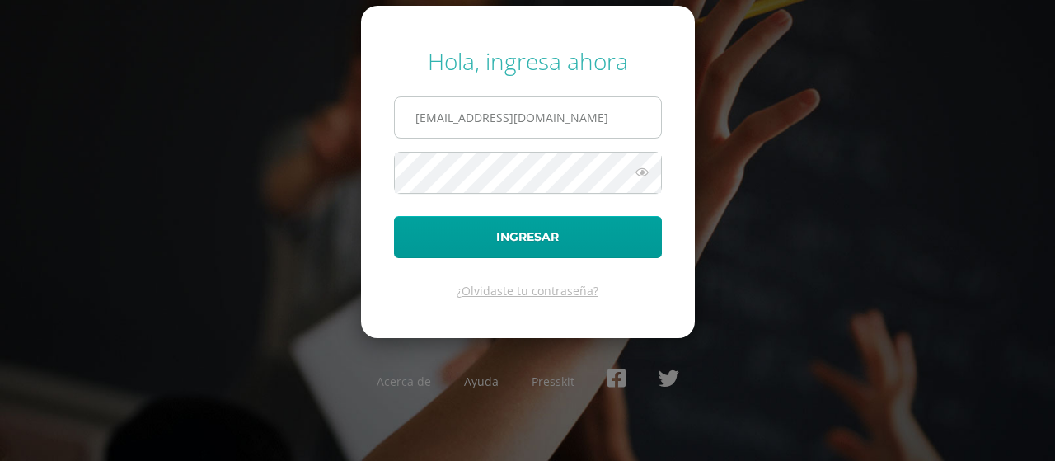
click at [509, 129] on input "[EMAIL_ADDRESS][DOMAIN_NAME]" at bounding box center [528, 117] width 266 height 40
type input "[EMAIL_ADDRESS][DOMAIN_NAME]"
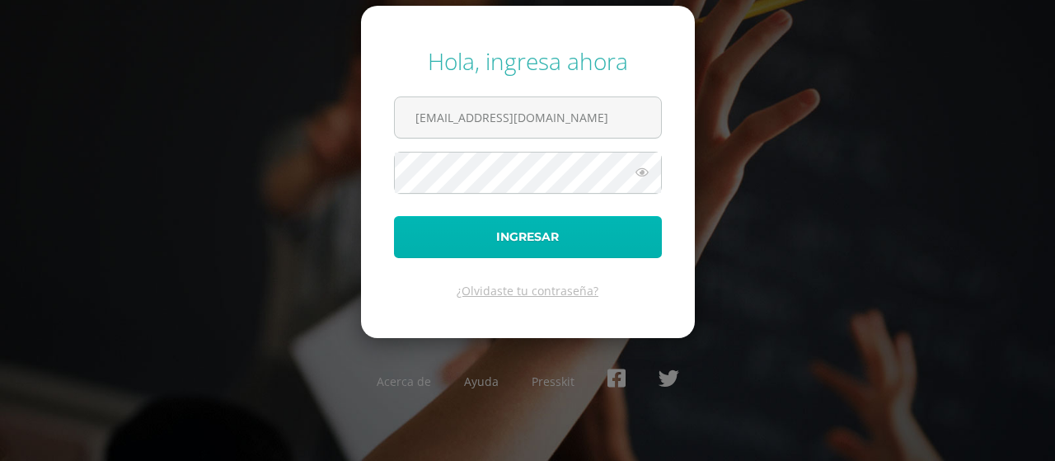
click at [484, 235] on button "Ingresar" at bounding box center [528, 237] width 268 height 42
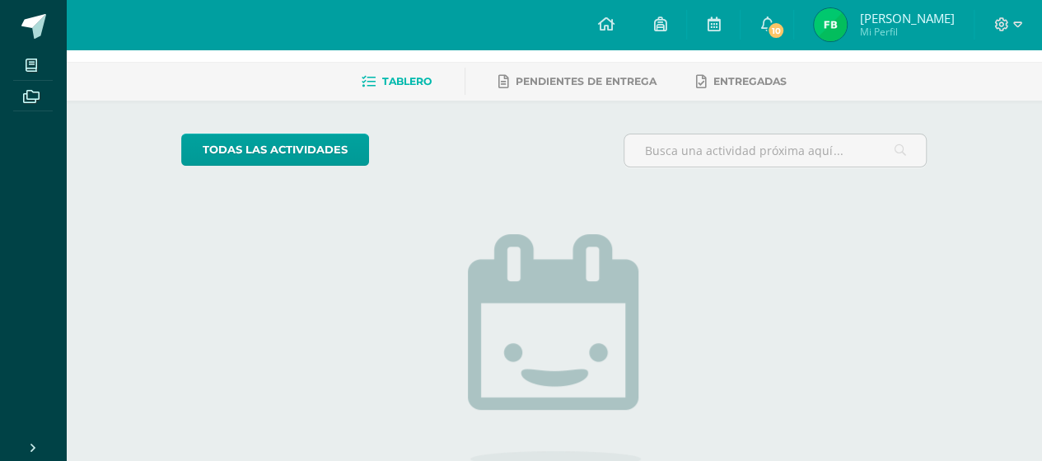
scroll to position [68, 0]
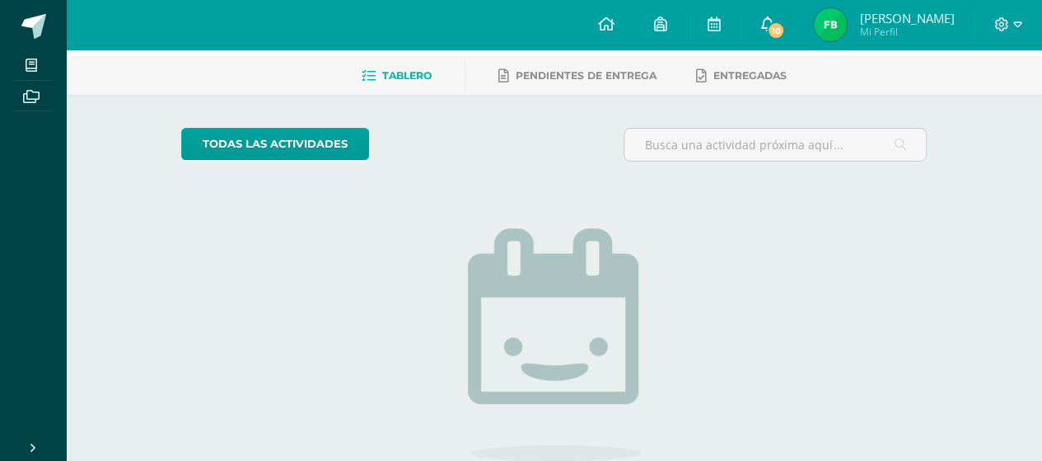
click at [785, 32] on span "10" at bounding box center [776, 30] width 18 height 18
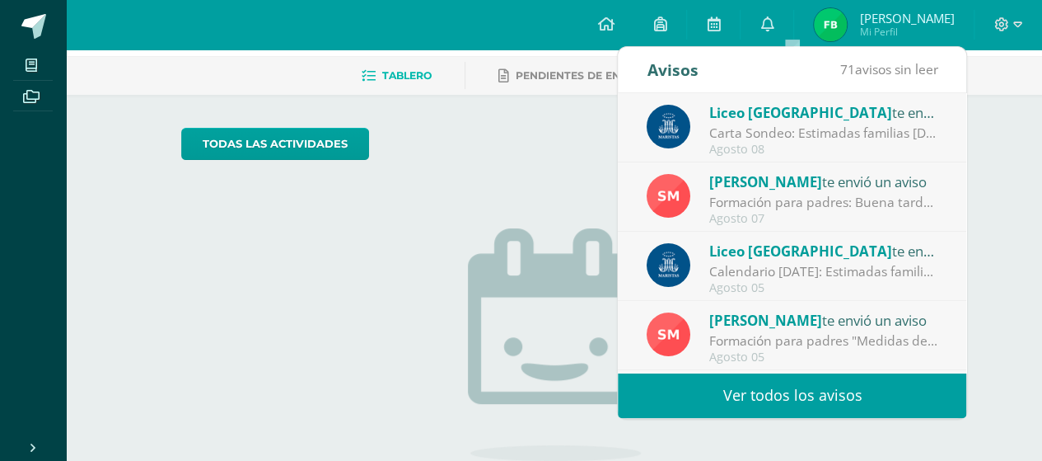
click at [827, 118] on div "Liceo Guatemala te envió un aviso" at bounding box center [823, 111] width 229 height 21
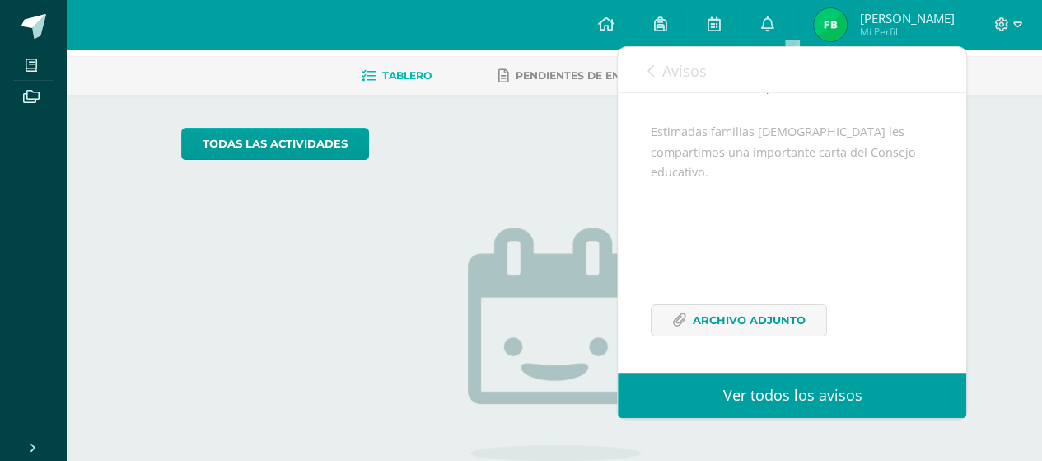
scroll to position [143, 0]
click at [710, 321] on span "Archivo Adjunto" at bounding box center [749, 320] width 113 height 30
click at [639, 67] on div "Avisos 70 avisos sin leer Avisos" at bounding box center [792, 70] width 348 height 46
click at [653, 69] on link "Avisos" at bounding box center [676, 70] width 59 height 47
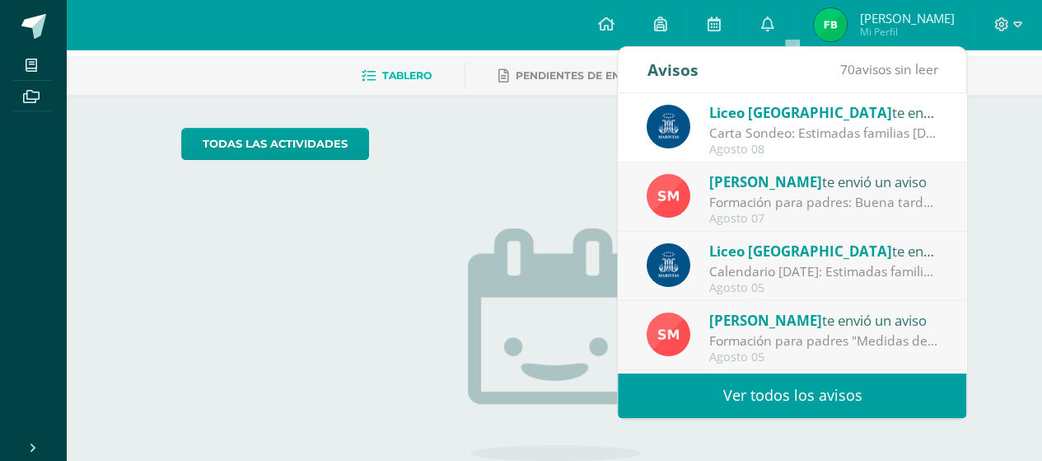
click at [839, 217] on div "Agosto 07" at bounding box center [823, 219] width 229 height 14
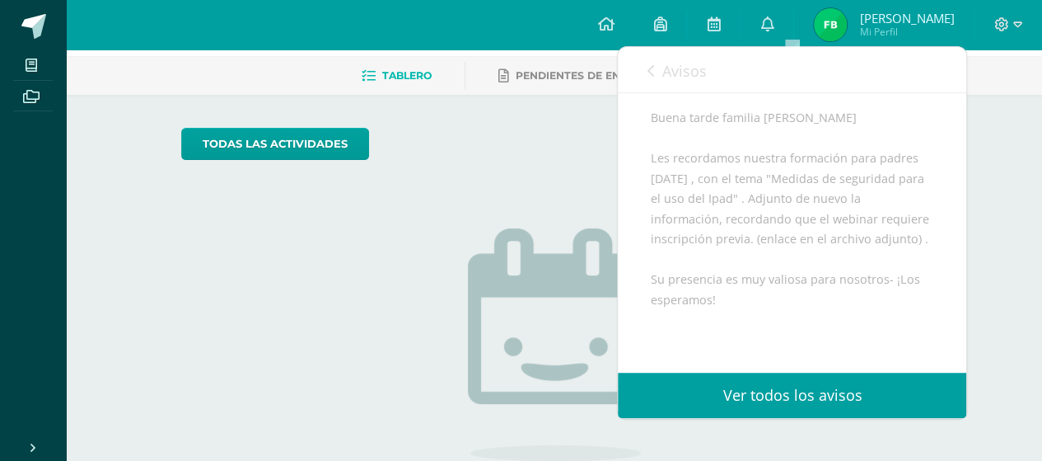
scroll to position [305, 0]
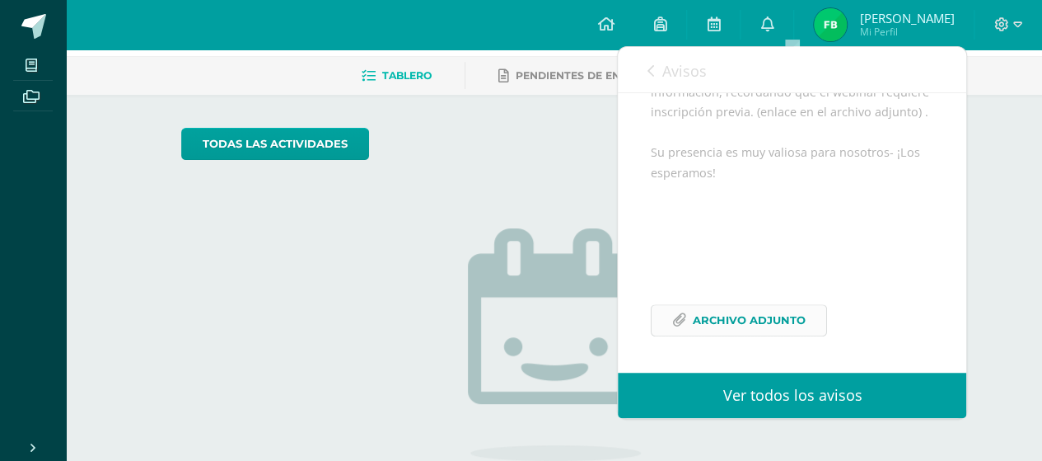
click at [719, 332] on span "Archivo Adjunto" at bounding box center [749, 320] width 113 height 30
click at [651, 66] on icon at bounding box center [650, 70] width 7 height 13
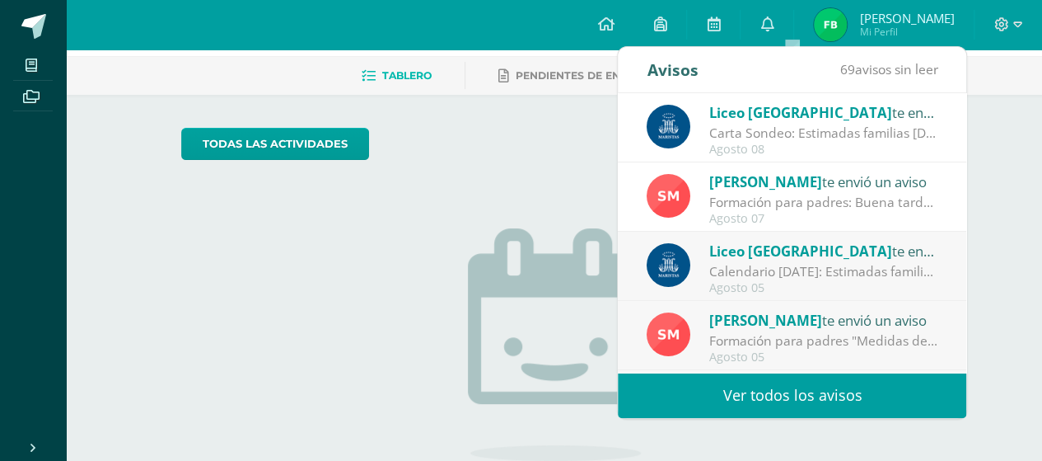
click at [762, 119] on span "Liceo [GEOGRAPHIC_DATA]" at bounding box center [800, 112] width 183 height 19
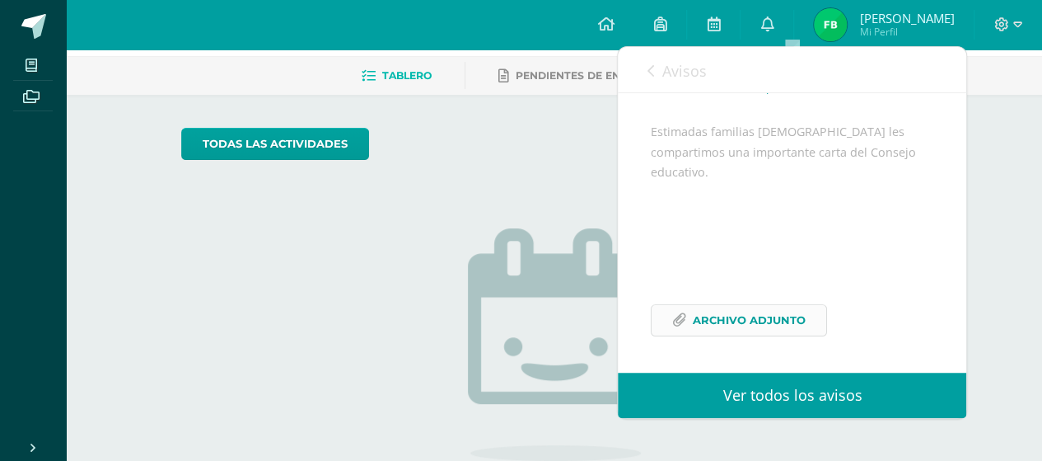
click at [743, 332] on span "Archivo Adjunto" at bounding box center [749, 320] width 113 height 30
click at [657, 72] on link "Avisos" at bounding box center [676, 70] width 59 height 47
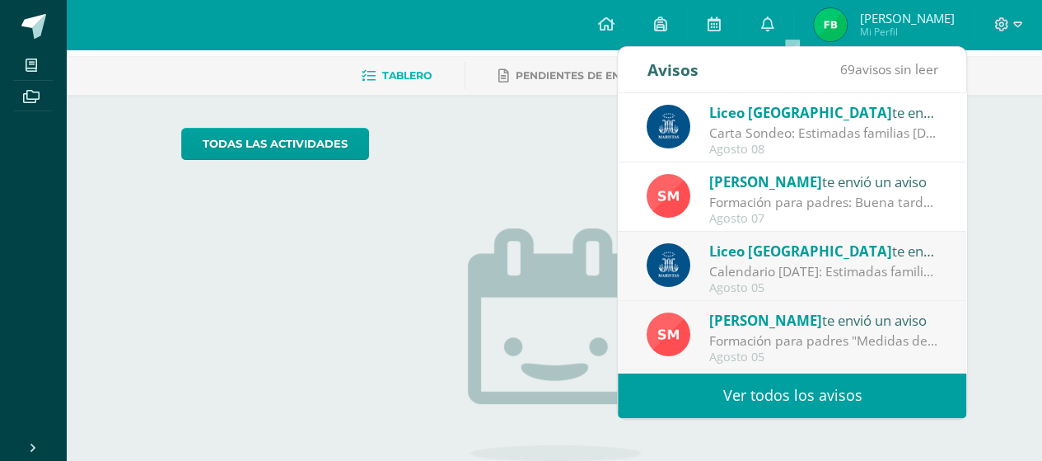
click at [415, 157] on div "todas las Actividades" at bounding box center [333, 151] width 316 height 47
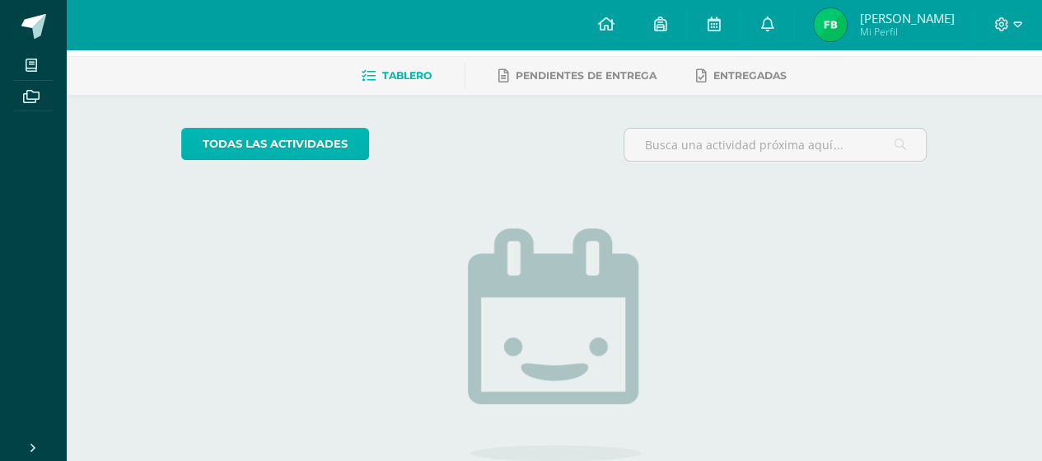
click at [323, 133] on link "todas las Actividades" at bounding box center [275, 144] width 188 height 32
